Goal: Task Accomplishment & Management: Use online tool/utility

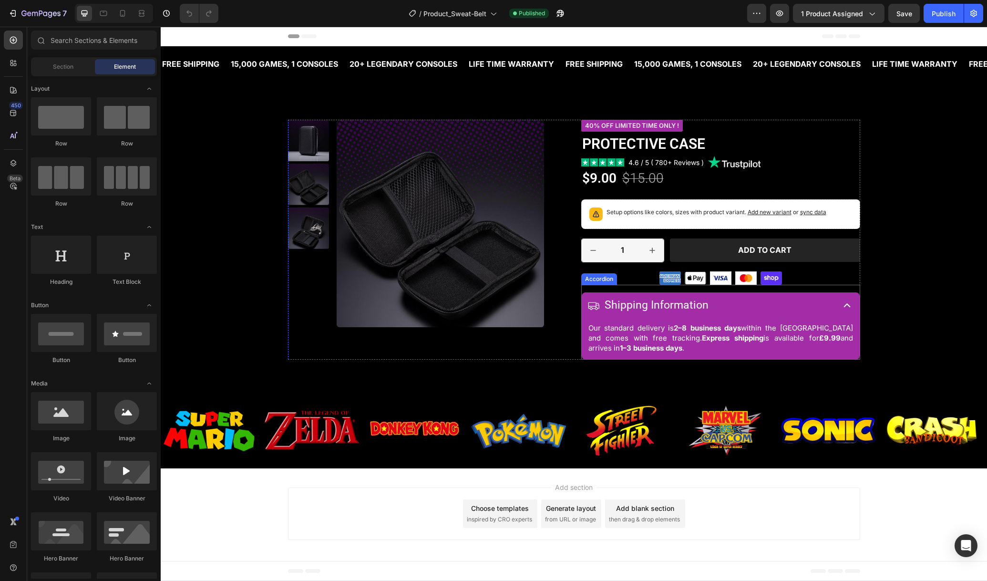
click at [773, 306] on div "Shipping Information" at bounding box center [709, 305] width 245 height 18
